Goal: Find specific page/section: Find specific page/section

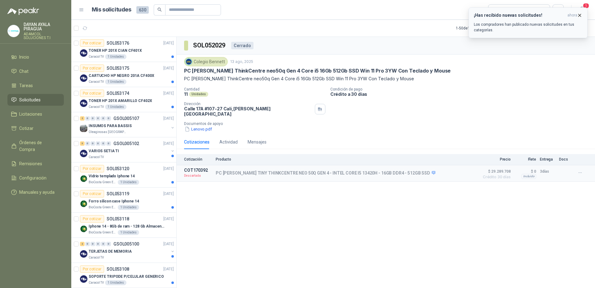
click at [526, 23] on p "Los compradores han publicado nuevas solicitudes en tus categorías." at bounding box center [528, 27] width 108 height 11
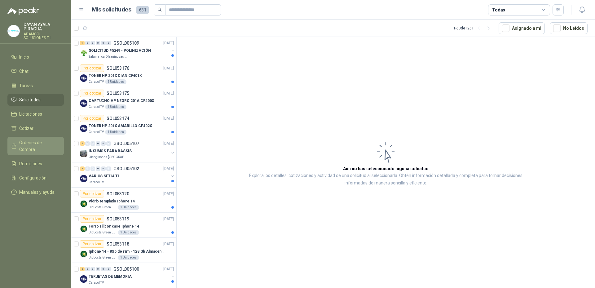
click at [39, 141] on span "Órdenes de Compra" at bounding box center [38, 146] width 39 height 14
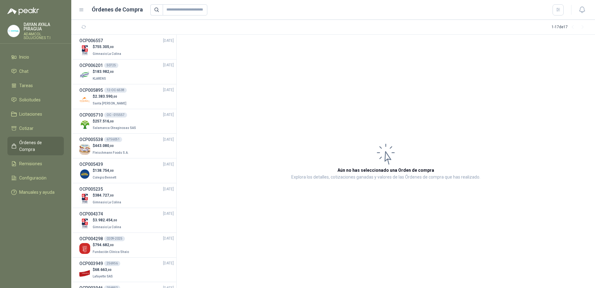
drag, startPoint x: 542, startPoint y: 125, endPoint x: 515, endPoint y: 103, distance: 34.8
click at [515, 103] on article "Aún no has seleccionado una Orden de compra Explora los detalles, cotizaciones …" at bounding box center [386, 161] width 418 height 253
click at [140, 40] on div "OCP006557 29/07/25" at bounding box center [126, 40] width 95 height 7
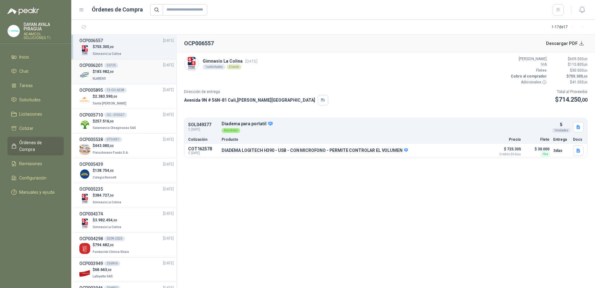
click at [140, 67] on div "OCP006201 50725 01/07/25" at bounding box center [126, 65] width 95 height 7
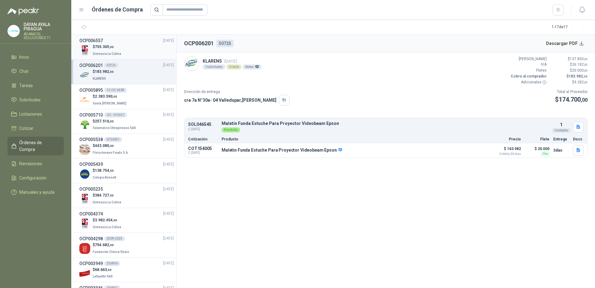
click at [144, 49] on div "$ 755.305 ,00 Gimnasio La Colina" at bounding box center [126, 50] width 95 height 13
